Goal: Task Accomplishment & Management: Use online tool/utility

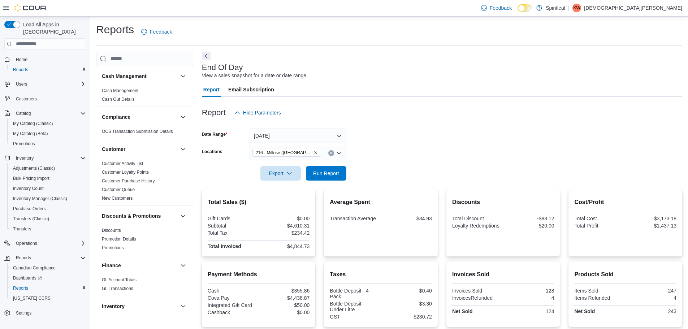
scroll to position [73, 0]
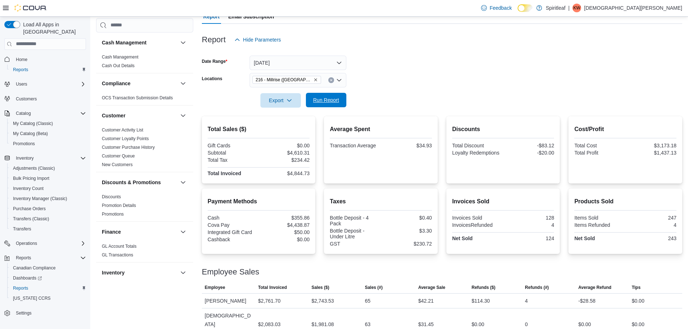
click at [328, 105] on span "Run Report" at bounding box center [326, 100] width 32 height 14
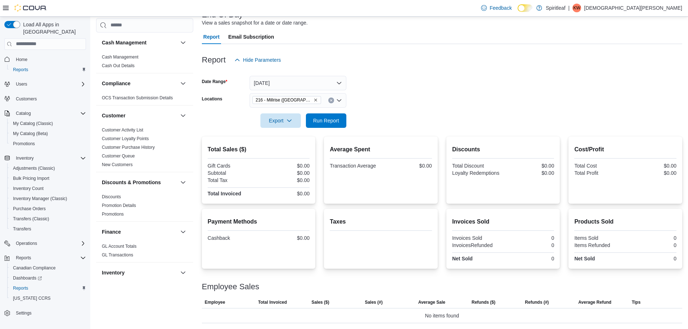
scroll to position [53, 0]
click at [304, 89] on button "[DATE]" at bounding box center [298, 83] width 97 height 14
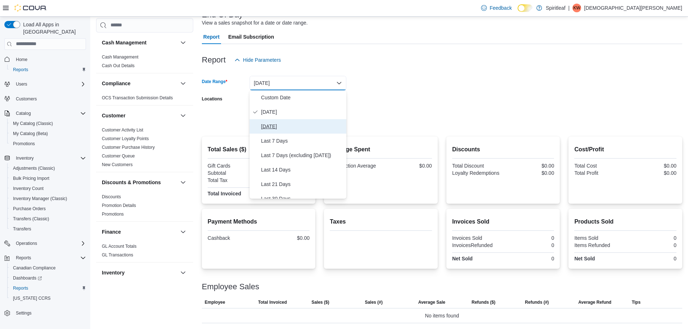
click at [282, 121] on button "[DATE]" at bounding box center [298, 126] width 97 height 14
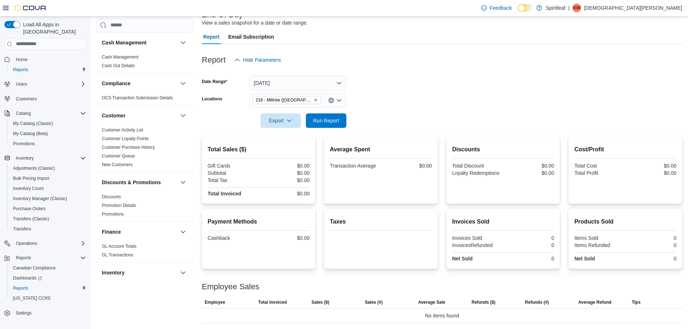
click at [348, 115] on form "Date Range [DATE] Locations 216 - [GEOGRAPHIC_DATA] ([GEOGRAPHIC_DATA]) Export …" at bounding box center [442, 97] width 480 height 61
click at [339, 118] on span "Run Report" at bounding box center [326, 120] width 26 height 7
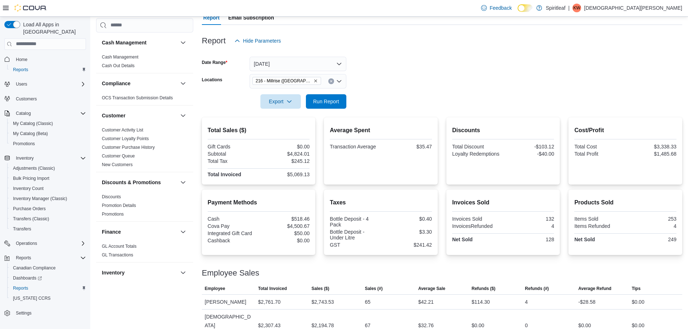
scroll to position [73, 0]
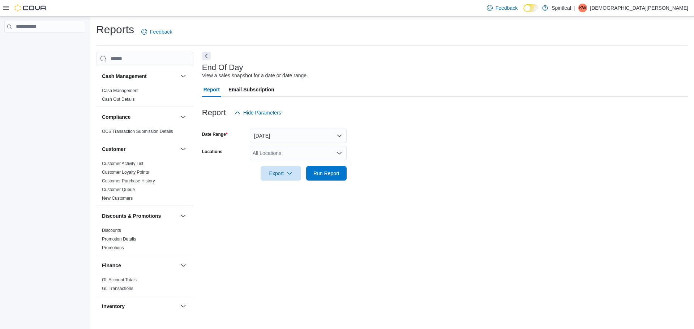
click at [264, 156] on div "All Locations" at bounding box center [298, 153] width 97 height 14
type input "***"
click at [295, 161] on button "216 - Millrise ([GEOGRAPHIC_DATA])" at bounding box center [298, 165] width 97 height 10
click at [369, 161] on div at bounding box center [445, 163] width 486 height 6
click at [321, 172] on span "Run Report" at bounding box center [326, 172] width 26 height 7
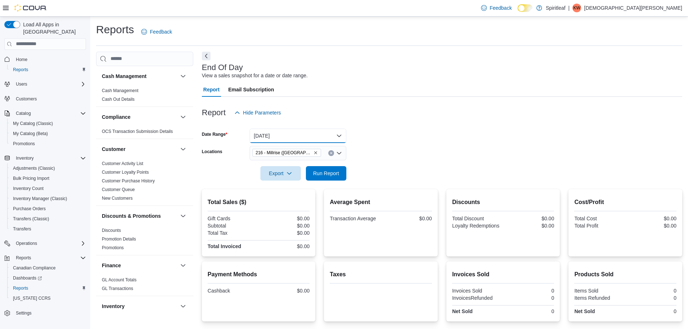
click at [313, 129] on button "[DATE]" at bounding box center [298, 136] width 97 height 14
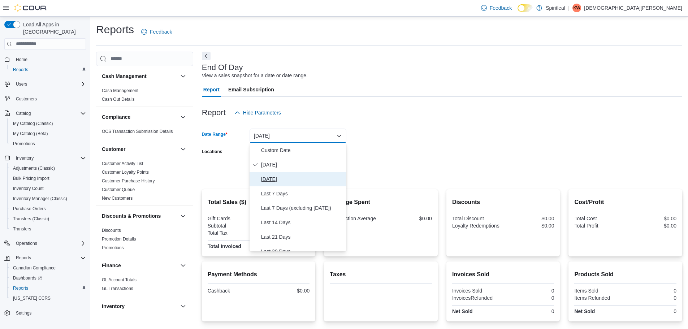
click at [280, 173] on button "[DATE]" at bounding box center [298, 179] width 97 height 14
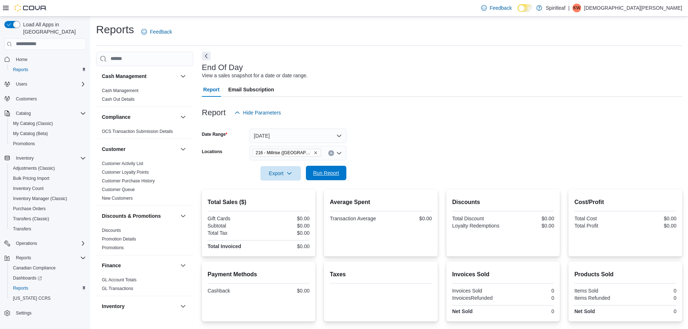
click at [323, 170] on span "Run Report" at bounding box center [326, 172] width 26 height 7
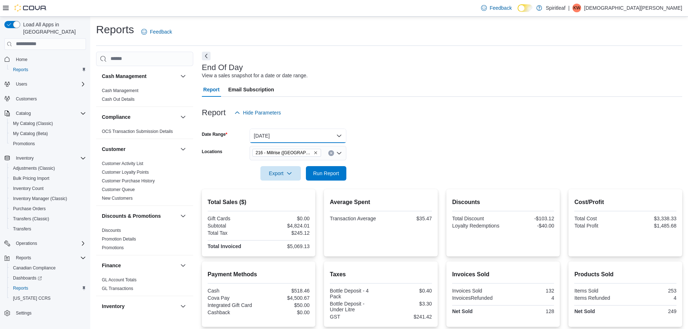
click at [304, 134] on button "[DATE]" at bounding box center [298, 136] width 97 height 14
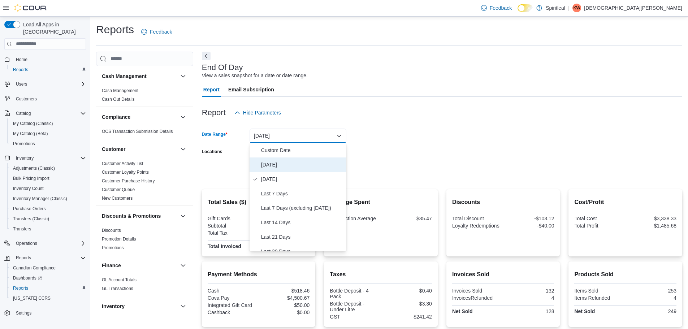
click at [289, 164] on span "[DATE]" at bounding box center [302, 164] width 82 height 9
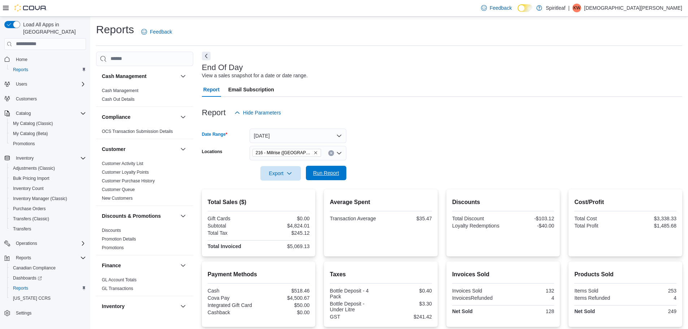
click at [324, 173] on span "Run Report" at bounding box center [326, 172] width 26 height 7
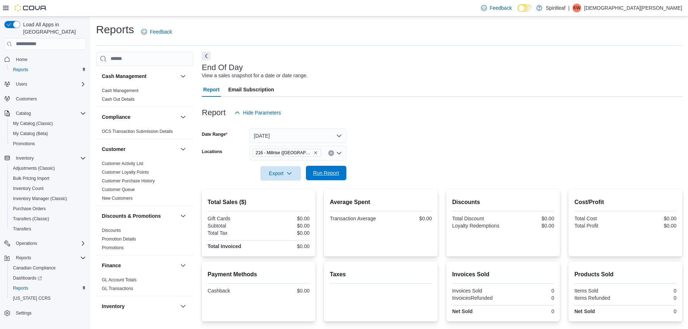
click at [322, 174] on span "Run Report" at bounding box center [326, 172] width 26 height 7
click at [335, 171] on span "Run Report" at bounding box center [326, 173] width 26 height 7
click at [327, 171] on span "Run Report" at bounding box center [326, 172] width 26 height 7
click at [333, 176] on span "Run Report" at bounding box center [326, 172] width 26 height 7
click at [330, 172] on span "Run Report" at bounding box center [326, 173] width 26 height 7
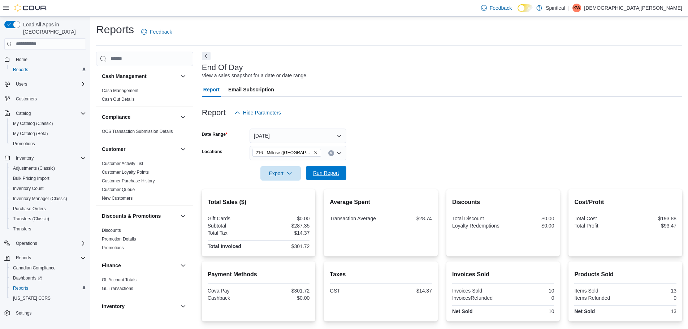
click at [317, 174] on span "Run Report" at bounding box center [326, 172] width 26 height 7
